Goal: Task Accomplishment & Management: Manage account settings

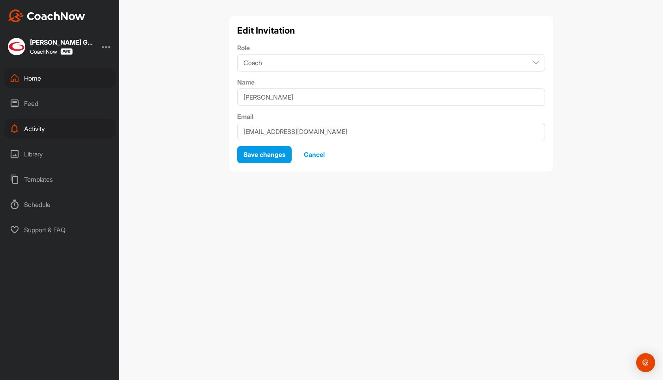
click at [318, 155] on span "Cancel" at bounding box center [314, 154] width 21 height 8
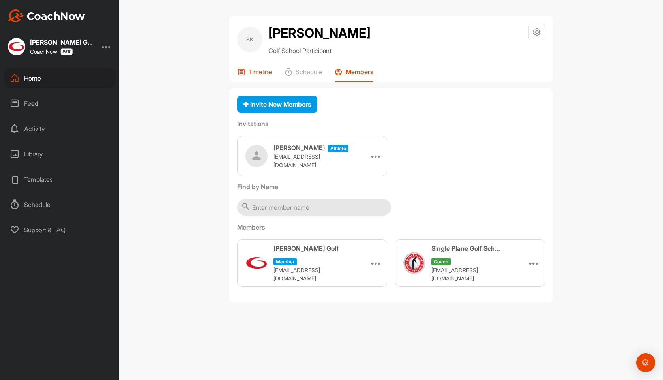
click at [265, 70] on p "Timeline" at bounding box center [260, 72] width 24 height 8
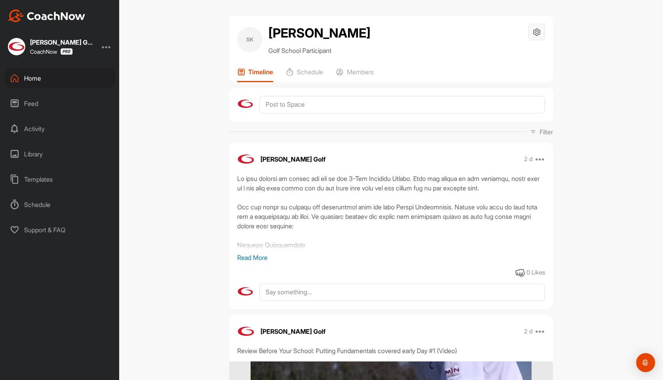
click at [541, 32] on icon at bounding box center [537, 32] width 9 height 9
click at [522, 53] on li "Space Settings" at bounding box center [513, 54] width 64 height 25
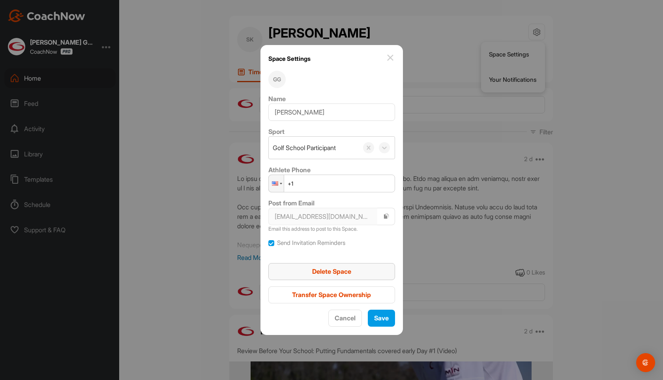
click at [343, 269] on span "Delete Space" at bounding box center [331, 271] width 39 height 8
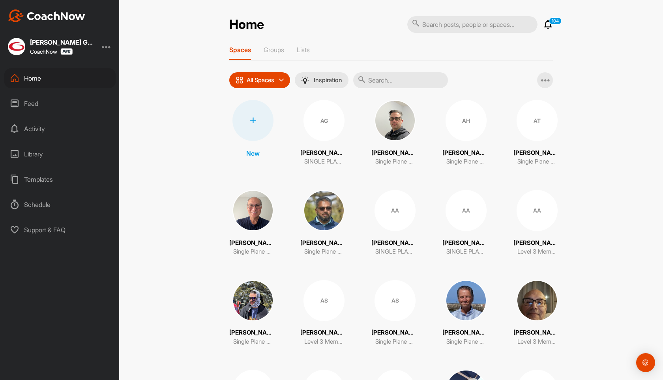
click at [257, 114] on div at bounding box center [253, 120] width 41 height 41
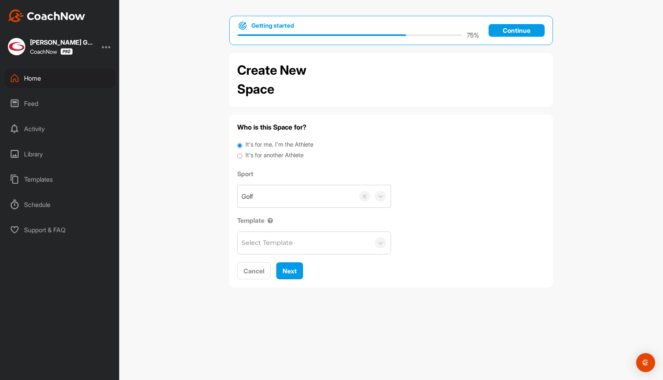
click at [254, 155] on label "It's for another Athlete" at bounding box center [275, 155] width 58 height 9
click at [242, 155] on input "It's for another Athlete" at bounding box center [239, 156] width 5 height 11
radio input "true"
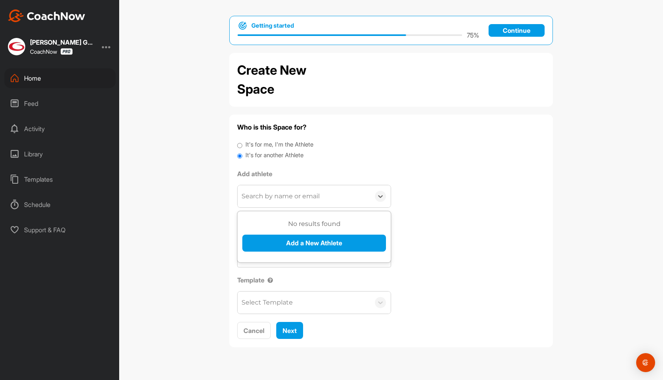
click at [286, 196] on div "Search by name or email" at bounding box center [281, 195] width 78 height 9
click at [303, 242] on button "Add a New Athlete" at bounding box center [314, 243] width 144 height 17
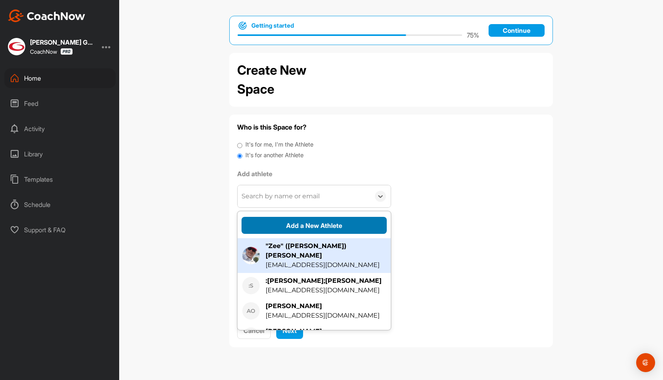
click at [291, 221] on button "Add a New Athlete" at bounding box center [314, 225] width 145 height 17
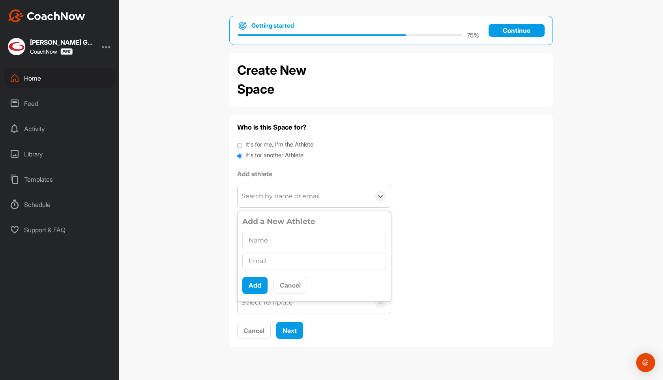
click at [265, 238] on input "text" at bounding box center [314, 240] width 144 height 17
type input "[PERSON_NAME]"
click at [282, 265] on input "text" at bounding box center [314, 260] width 144 height 17
paste input "[EMAIL_ADDRESS][DOMAIN_NAME]"
type input "[EMAIL_ADDRESS][DOMAIN_NAME]"
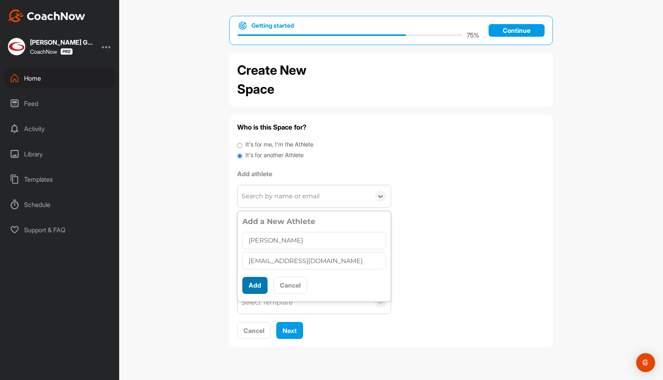
click at [257, 285] on button "Add" at bounding box center [254, 285] width 25 height 17
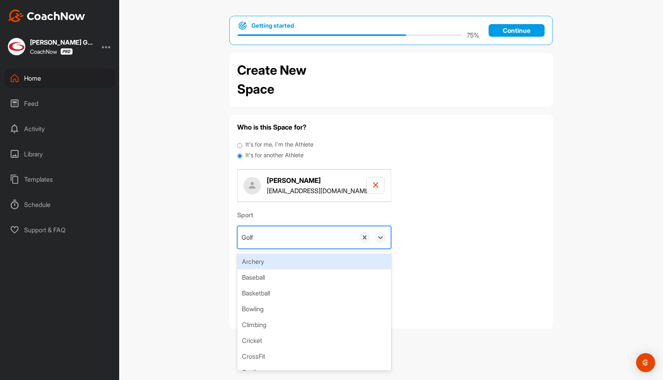
click at [266, 235] on div "Golf" at bounding box center [296, 237] width 117 height 22
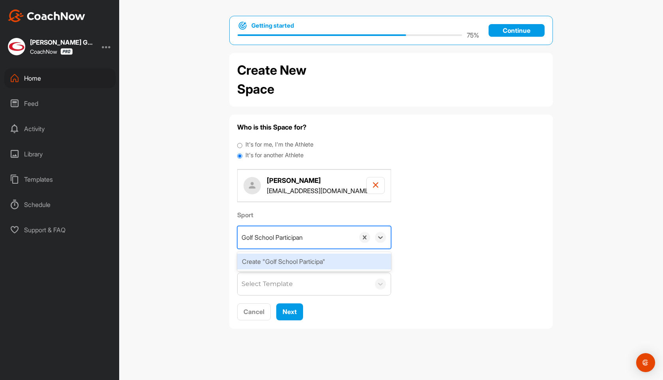
type input "Golf School Participant"
click at [286, 259] on div "Create "Golf School Participant"" at bounding box center [314, 261] width 154 height 16
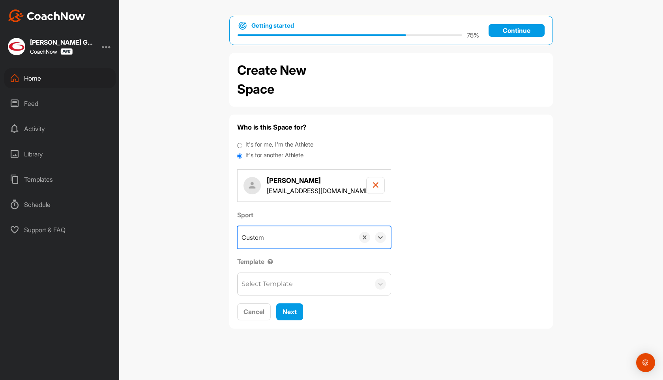
click at [279, 282] on div "Select Template" at bounding box center [267, 283] width 51 height 9
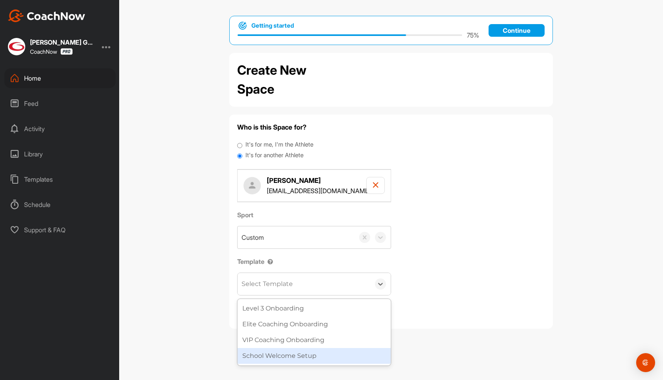
click at [286, 351] on div "School Welcome Setup" at bounding box center [314, 356] width 153 height 16
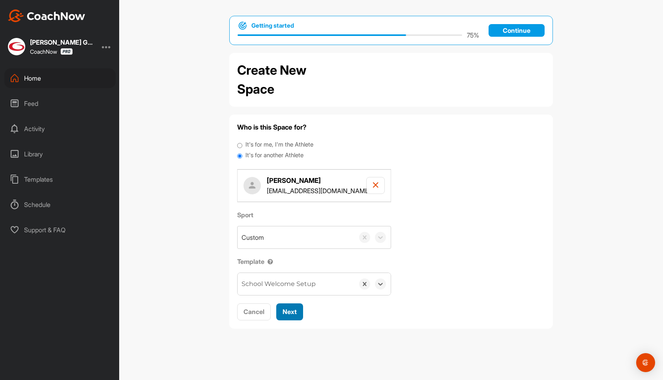
click at [289, 314] on span "Next" at bounding box center [290, 312] width 14 height 8
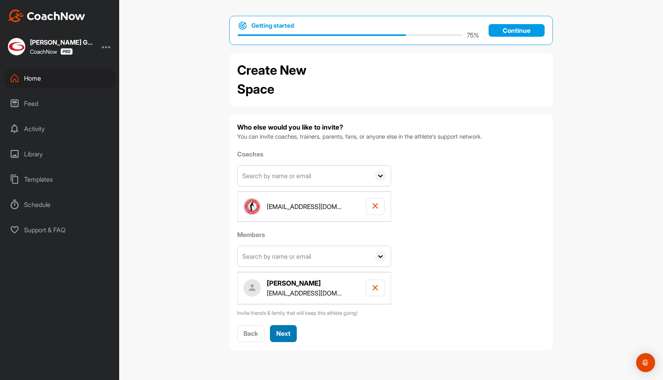
click at [285, 333] on span "Next" at bounding box center [283, 333] width 14 height 8
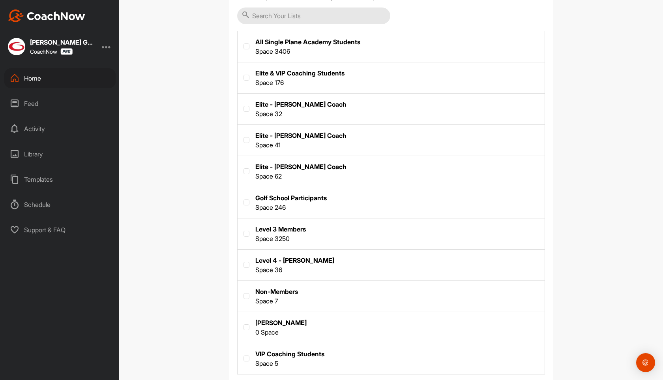
scroll to position [173, 0]
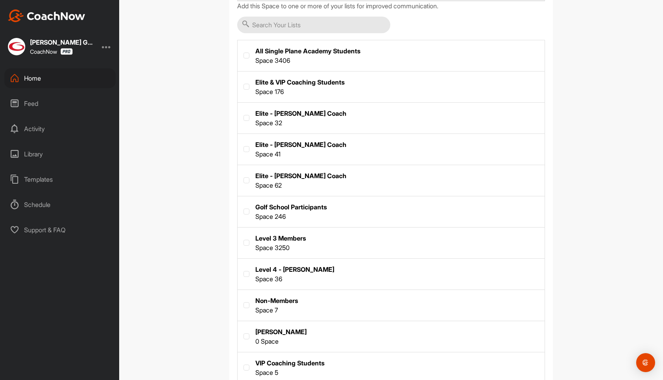
click at [248, 214] on div at bounding box center [247, 212] width 6 height 8
click at [247, 210] on label at bounding box center [247, 211] width 6 height 6
click at [244, 209] on input "checkbox" at bounding box center [244, 208] width 0 height 0
checkbox input "true"
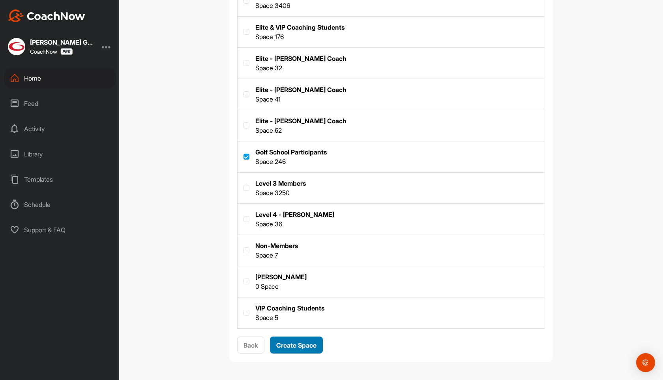
click at [295, 346] on span "Create Space" at bounding box center [296, 345] width 40 height 8
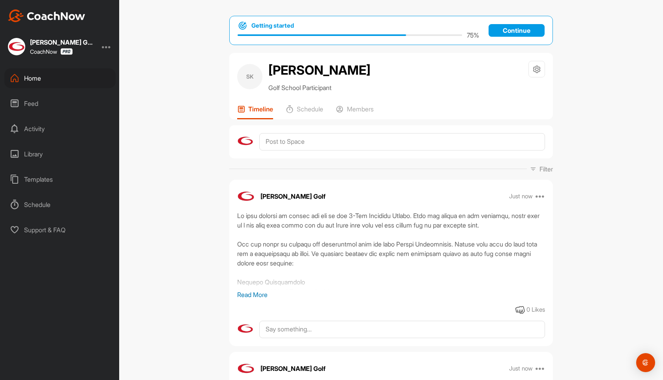
click at [37, 76] on div "Home" at bounding box center [59, 78] width 111 height 20
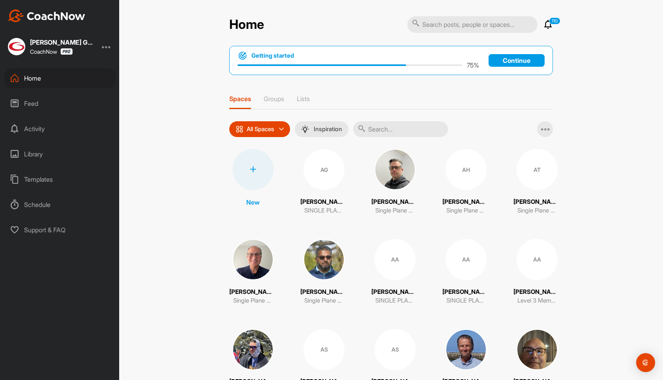
click at [28, 81] on div "Home" at bounding box center [59, 78] width 111 height 20
click at [386, 122] on input "text" at bounding box center [400, 129] width 95 height 16
paste input "Spuchesi"
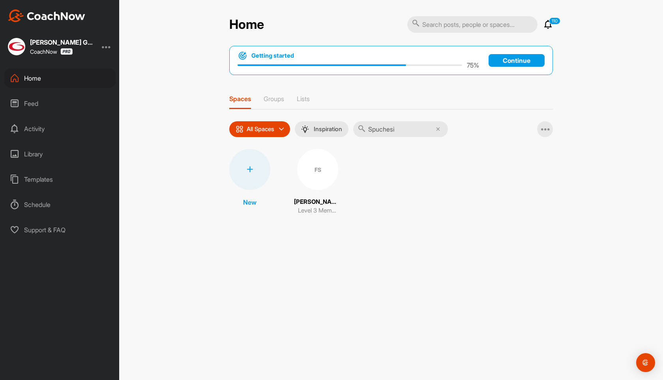
type input "Spuchesi"
click at [325, 165] on div "FS" at bounding box center [317, 169] width 41 height 41
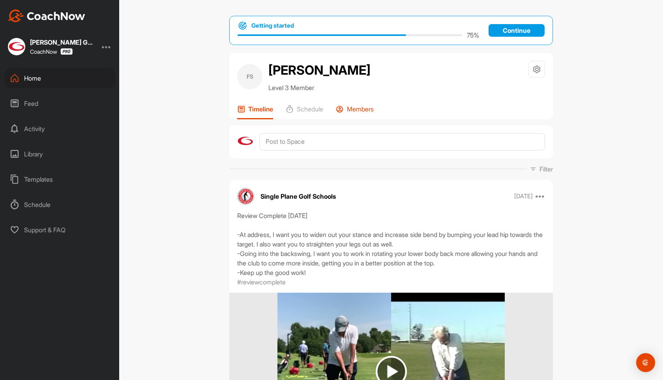
click at [366, 109] on p "Members" at bounding box center [360, 109] width 27 height 8
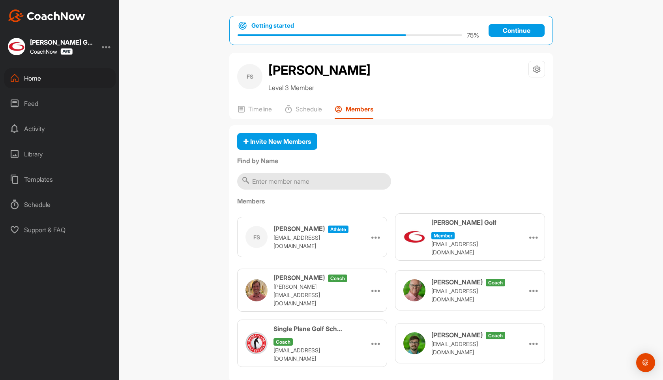
click at [338, 237] on p "[EMAIL_ADDRESS][DOMAIN_NAME]" at bounding box center [313, 241] width 79 height 17
copy p "[EMAIL_ADDRESS][DOMAIN_NAME]"
